Goal: Task Accomplishment & Management: Use online tool/utility

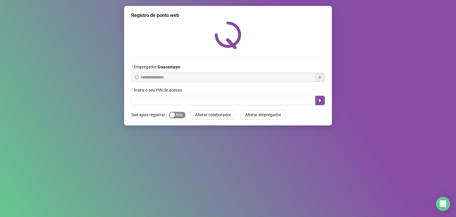
click at [178, 114] on span "Sim Não" at bounding box center [177, 115] width 17 height 7
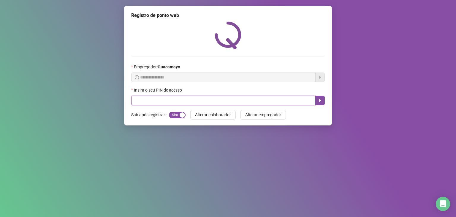
click at [178, 100] on input "text" at bounding box center [223, 101] width 185 height 10
type input "*****"
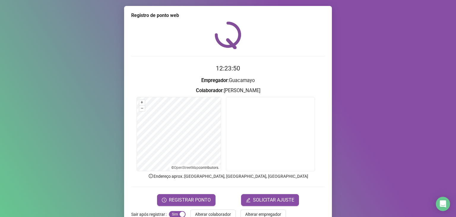
click at [184, 193] on form "12:23:50 Empregador : [PERSON_NAME] : [PERSON_NAME] + – ⇧ › © OpenStreetMap con…" at bounding box center [228, 135] width 194 height 142
click at [182, 196] on button "REGISTRAR PONTO" at bounding box center [186, 200] width 59 height 12
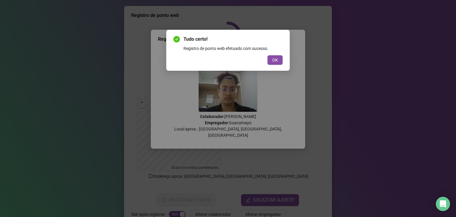
drag, startPoint x: 278, startPoint y: 59, endPoint x: 304, endPoint y: 11, distance: 54.0
click at [278, 59] on span "OK" at bounding box center [275, 60] width 6 height 7
